Goal: Task Accomplishment & Management: Use online tool/utility

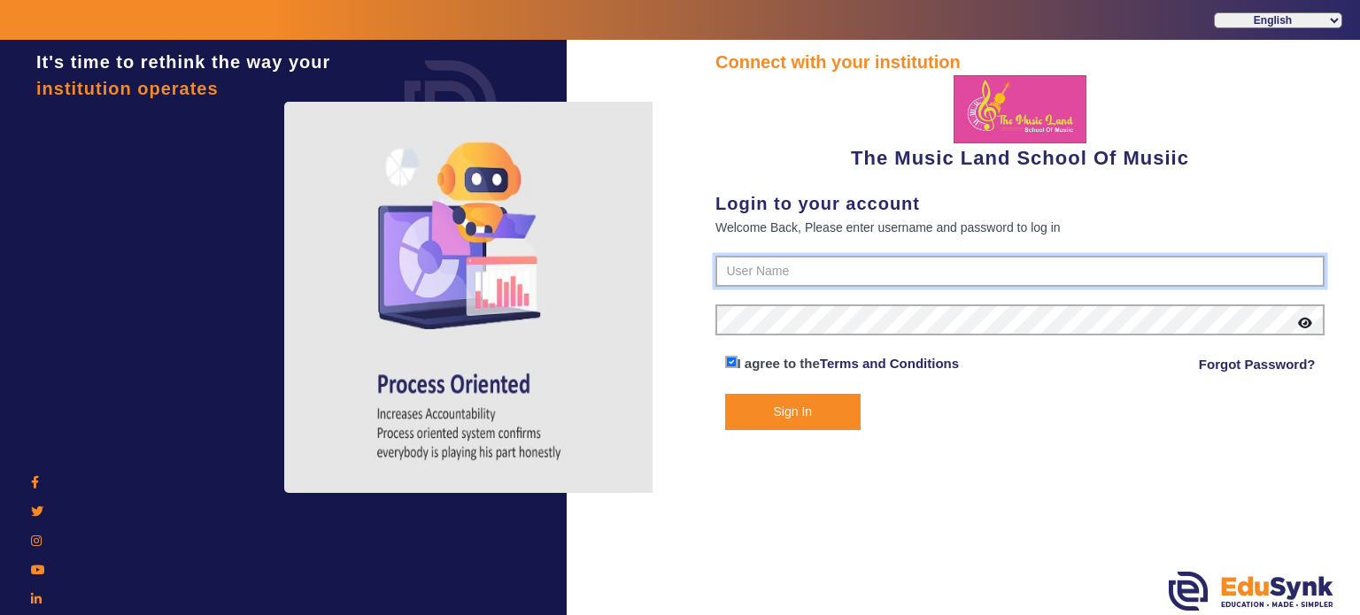
click at [761, 273] on input "text" at bounding box center [1019, 272] width 609 height 32
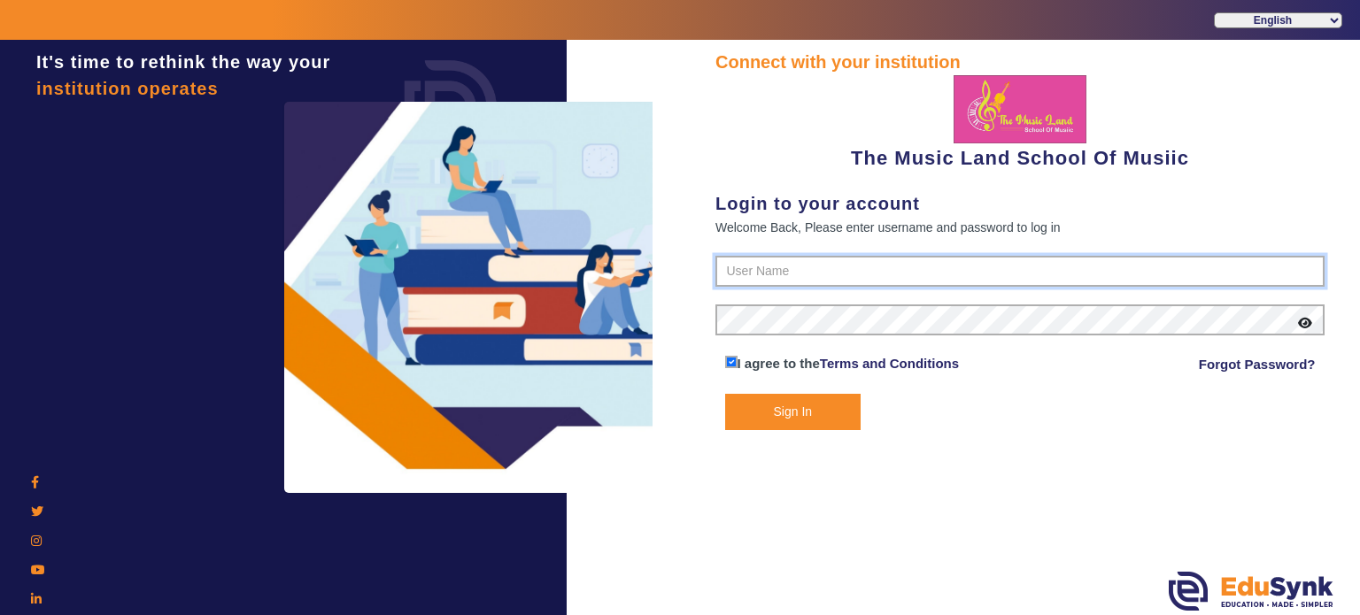
type input "6289307556"
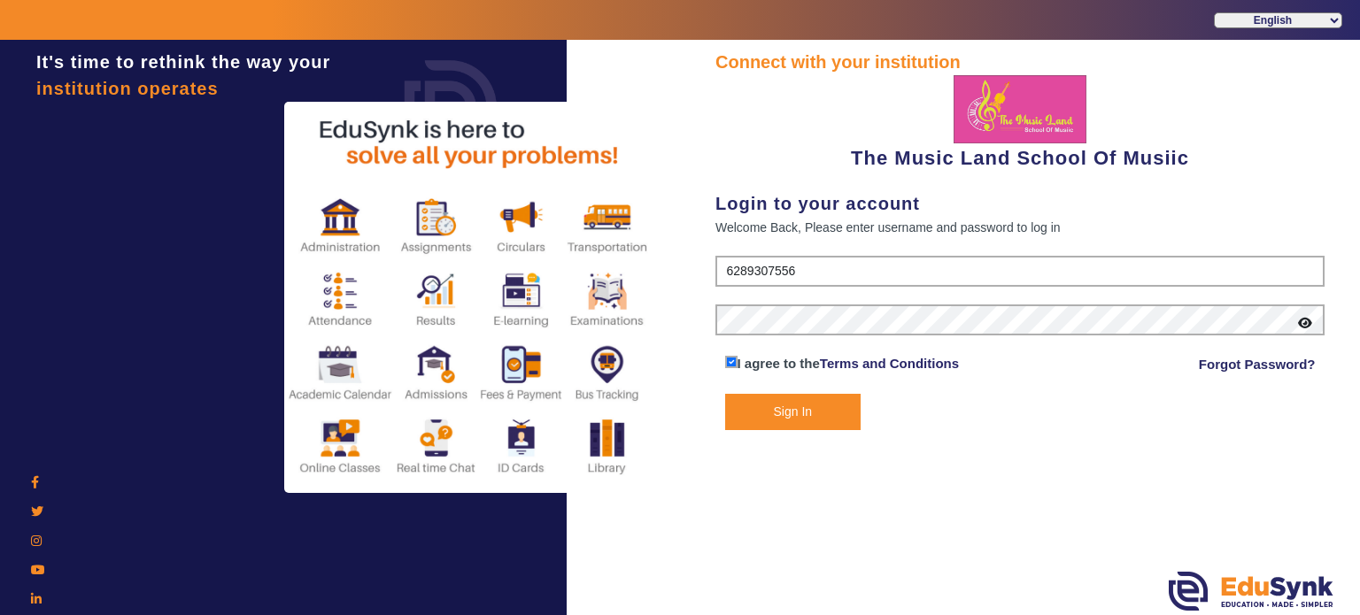
click at [757, 414] on button "Sign In" at bounding box center [793, 412] width 136 height 36
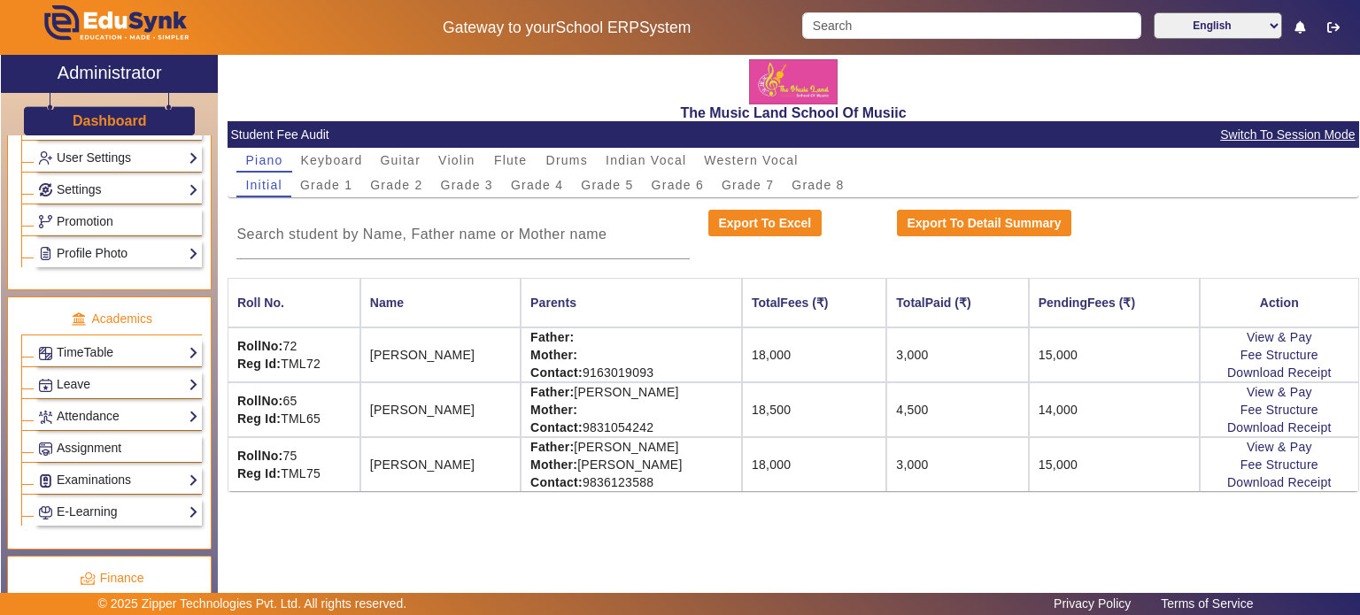
scroll to position [545, 0]
click at [96, 410] on link "Attendance" at bounding box center [118, 416] width 160 height 20
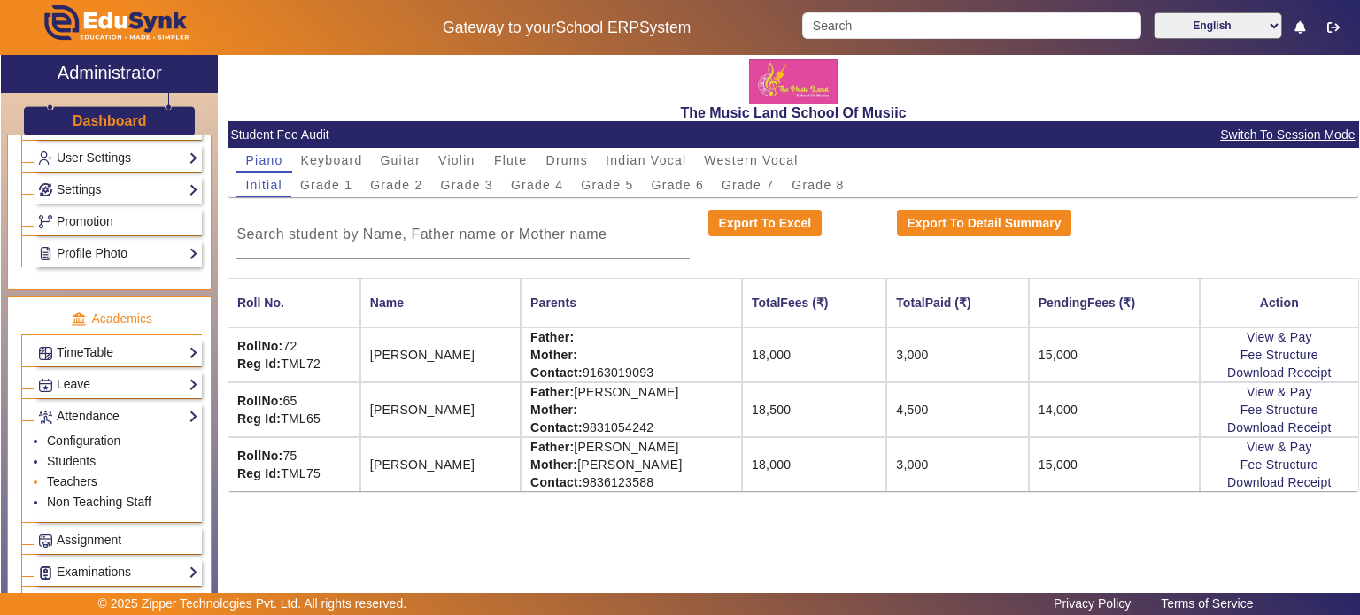
click at [71, 475] on link "Teachers" at bounding box center [72, 482] width 50 height 14
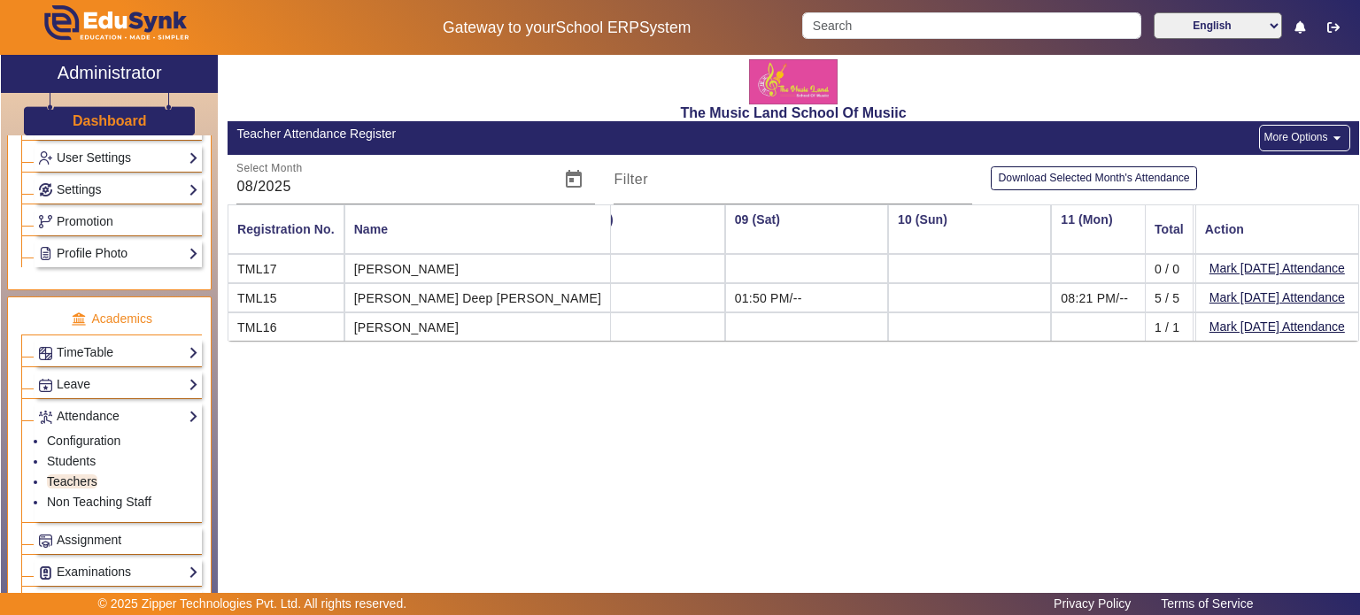
scroll to position [0, 1187]
click at [1241, 296] on button "Mark [DATE] Attendance" at bounding box center [1277, 298] width 139 height 22
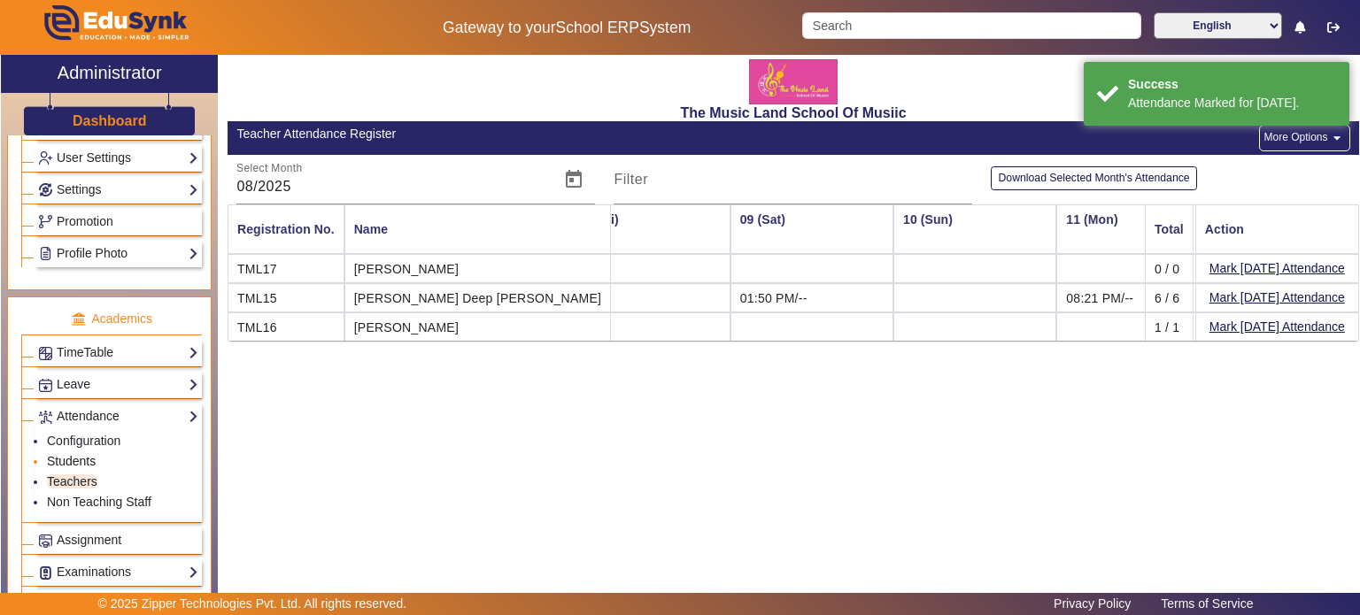
click at [61, 454] on link "Students" at bounding box center [71, 461] width 49 height 14
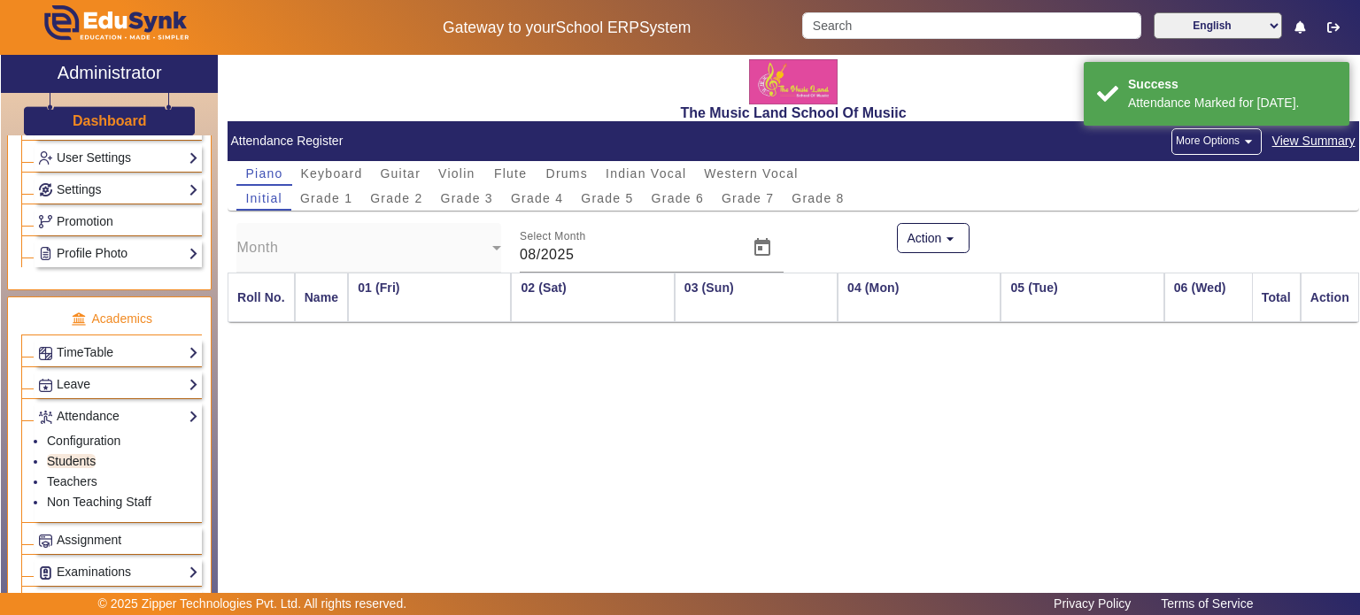
scroll to position [0, 1187]
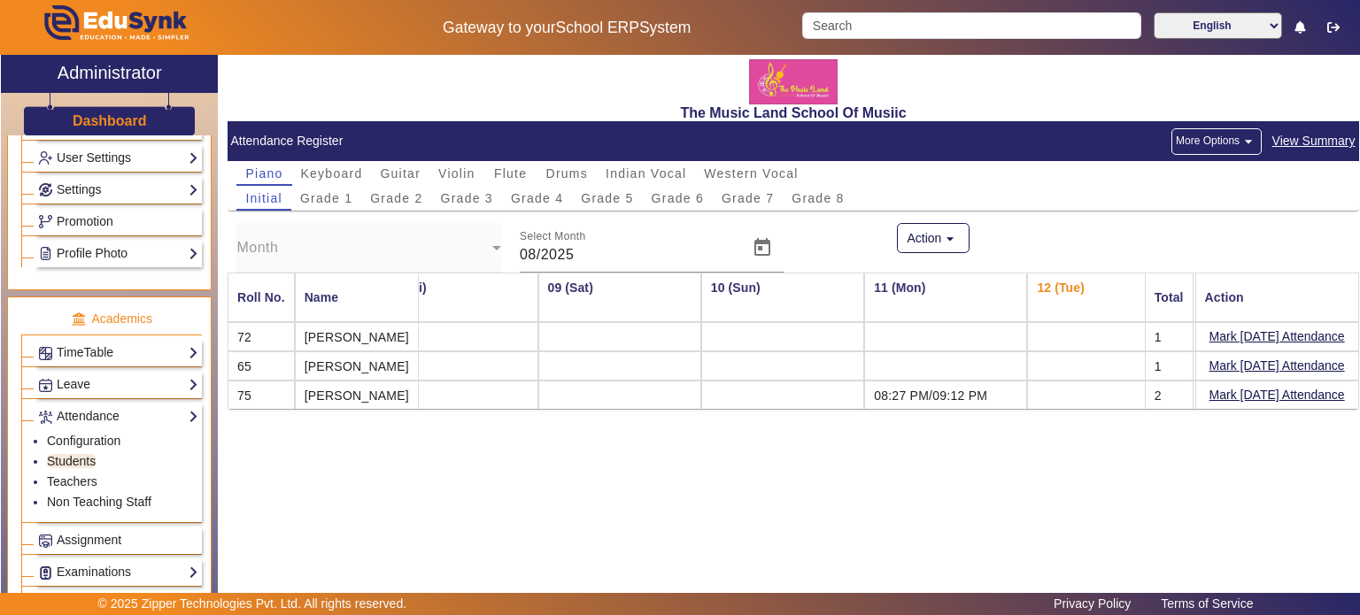
click at [1236, 377] on mat-cell "Mark [DATE] Attendance" at bounding box center [1277, 366] width 164 height 29
click at [1217, 371] on button "Mark [DATE] Attendance" at bounding box center [1277, 366] width 139 height 22
click at [1281, 369] on button "Mark [DATE] Attendance" at bounding box center [1277, 366] width 139 height 22
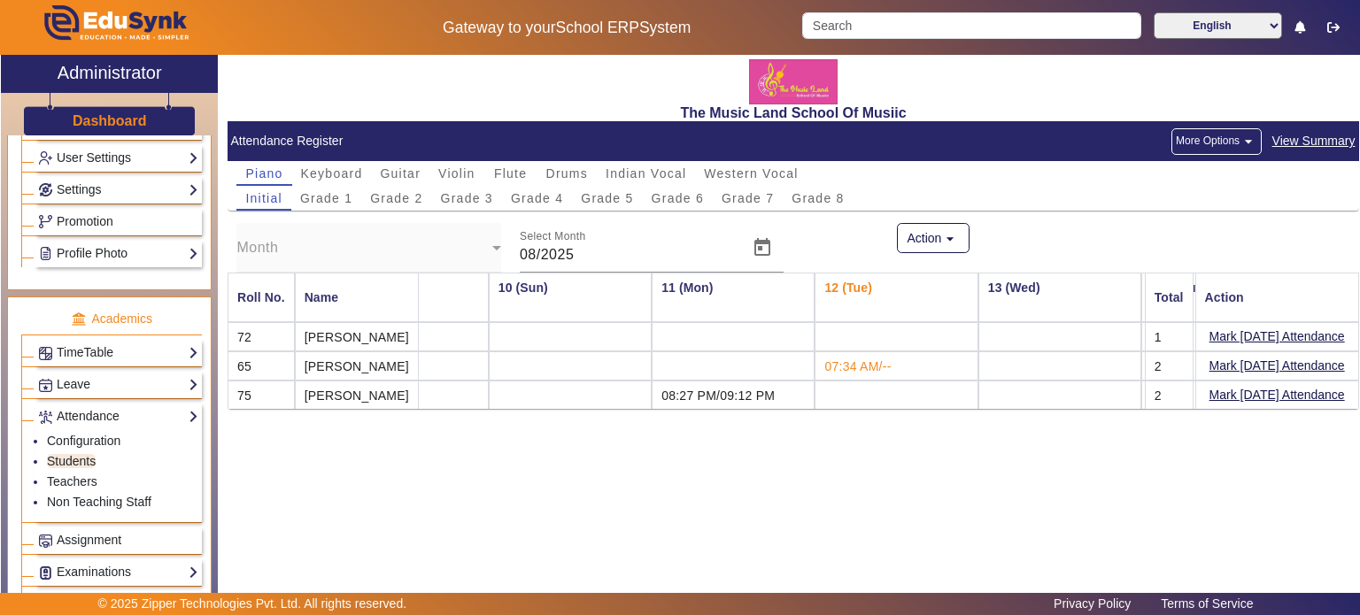
scroll to position [0, 1403]
